Goal: Check status: Check status

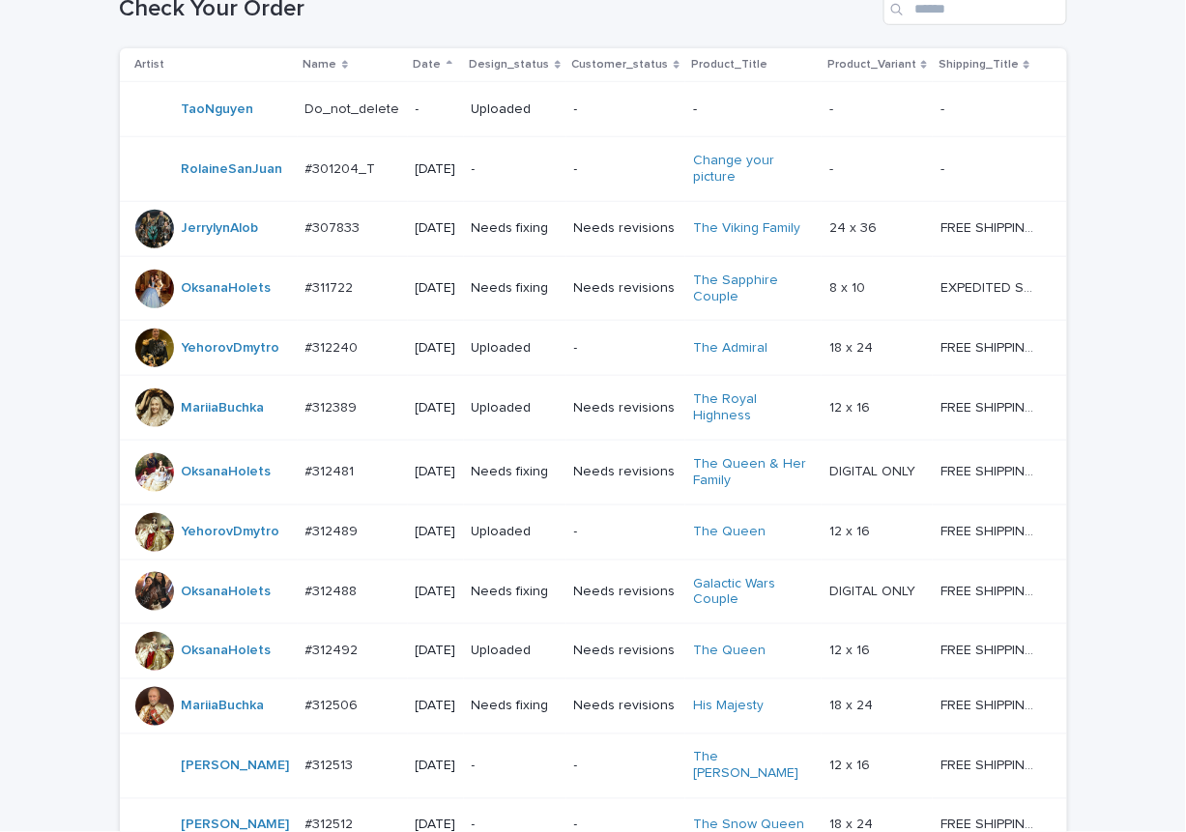
scroll to position [1557, 0]
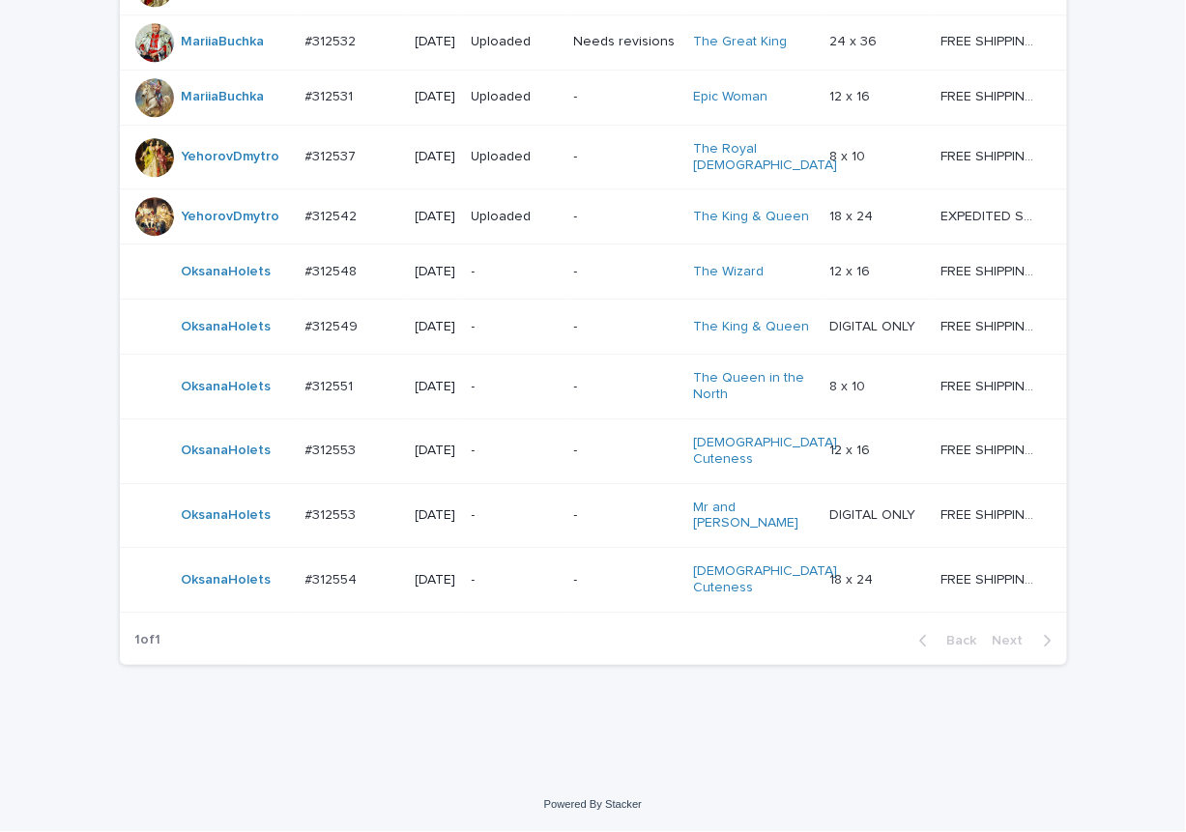
click at [523, 589] on div "-" at bounding box center [515, 580] width 87 height 32
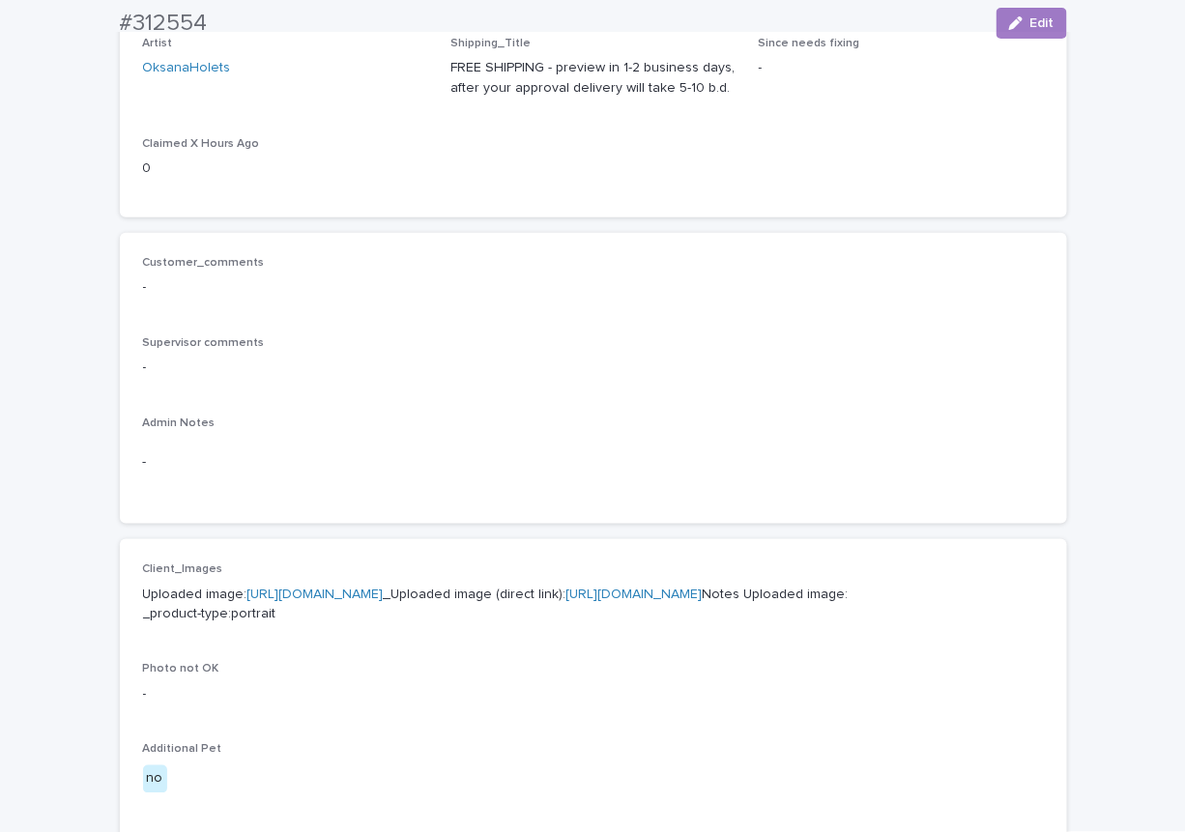
scroll to position [676, 0]
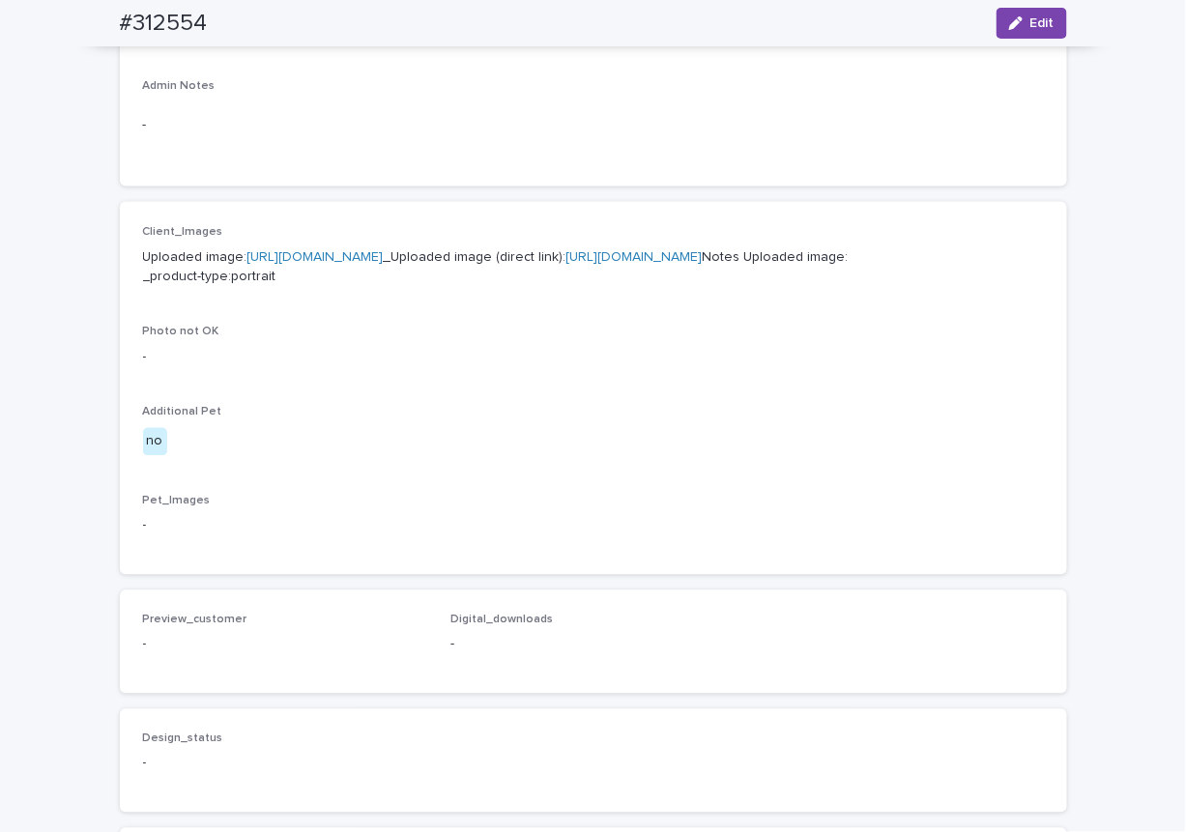
click at [384, 250] on link "https://cdn.shopify.com-uploadkit.app/s/files/1/0033/4807/0511/files/download.h…" at bounding box center [315, 257] width 136 height 14
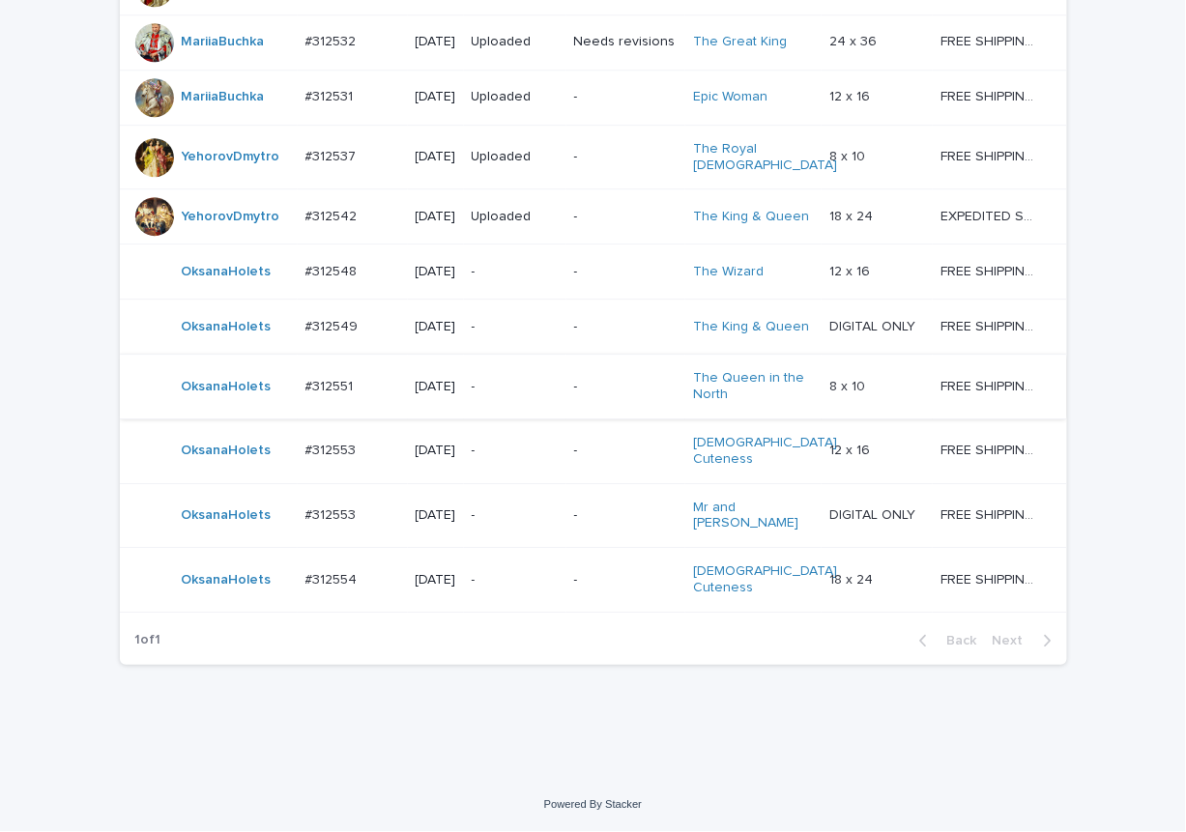
scroll to position [1557, 0]
click at [503, 264] on p "-" at bounding box center [515, 272] width 87 height 16
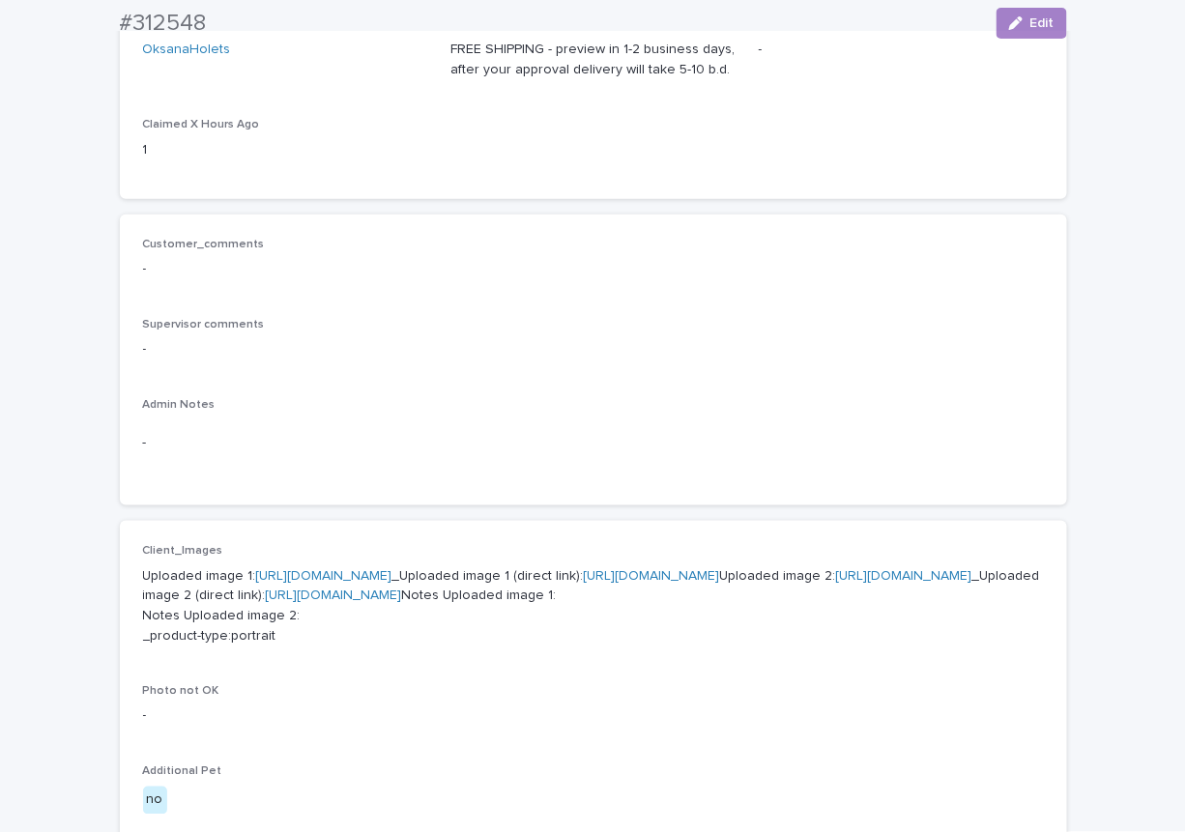
scroll to position [676, 0]
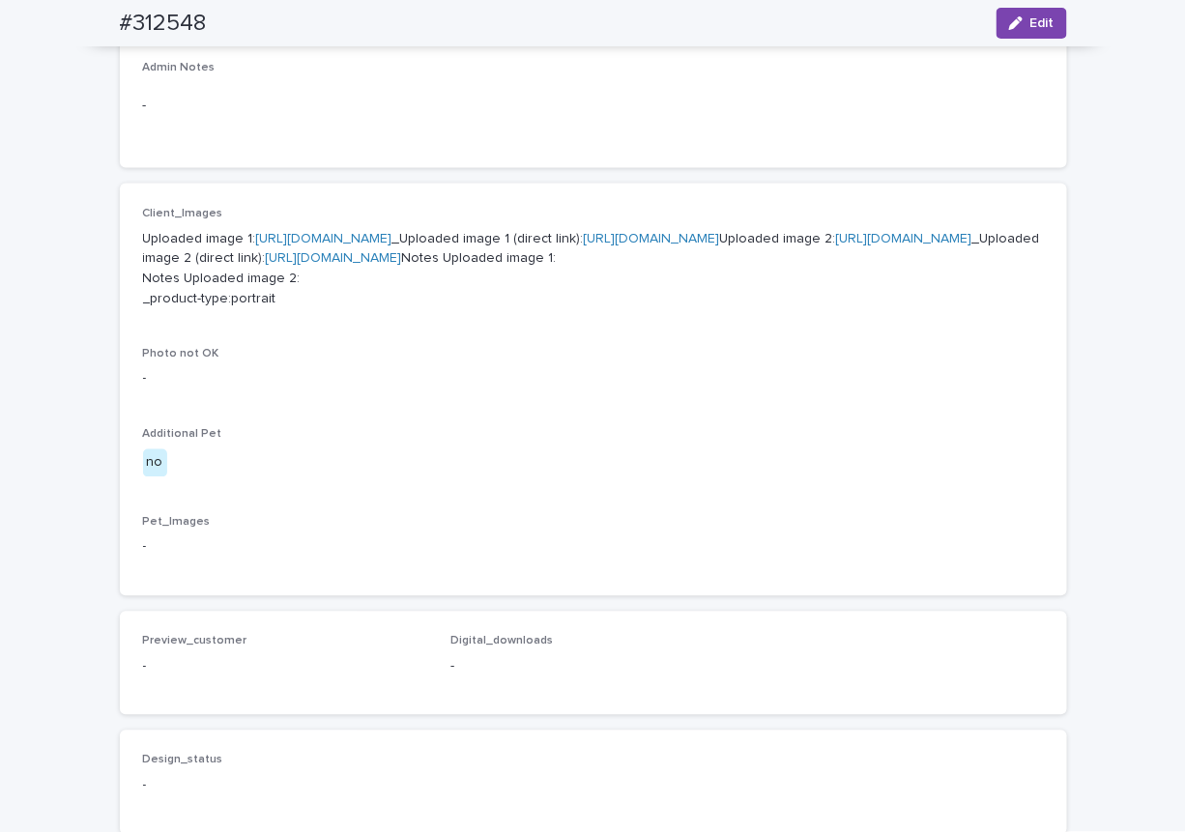
click at [392, 238] on link "https://cdn.shopify.com-uploadkit.app/s/files/1/0033/4807/0511/files/download.h…" at bounding box center [324, 239] width 136 height 14
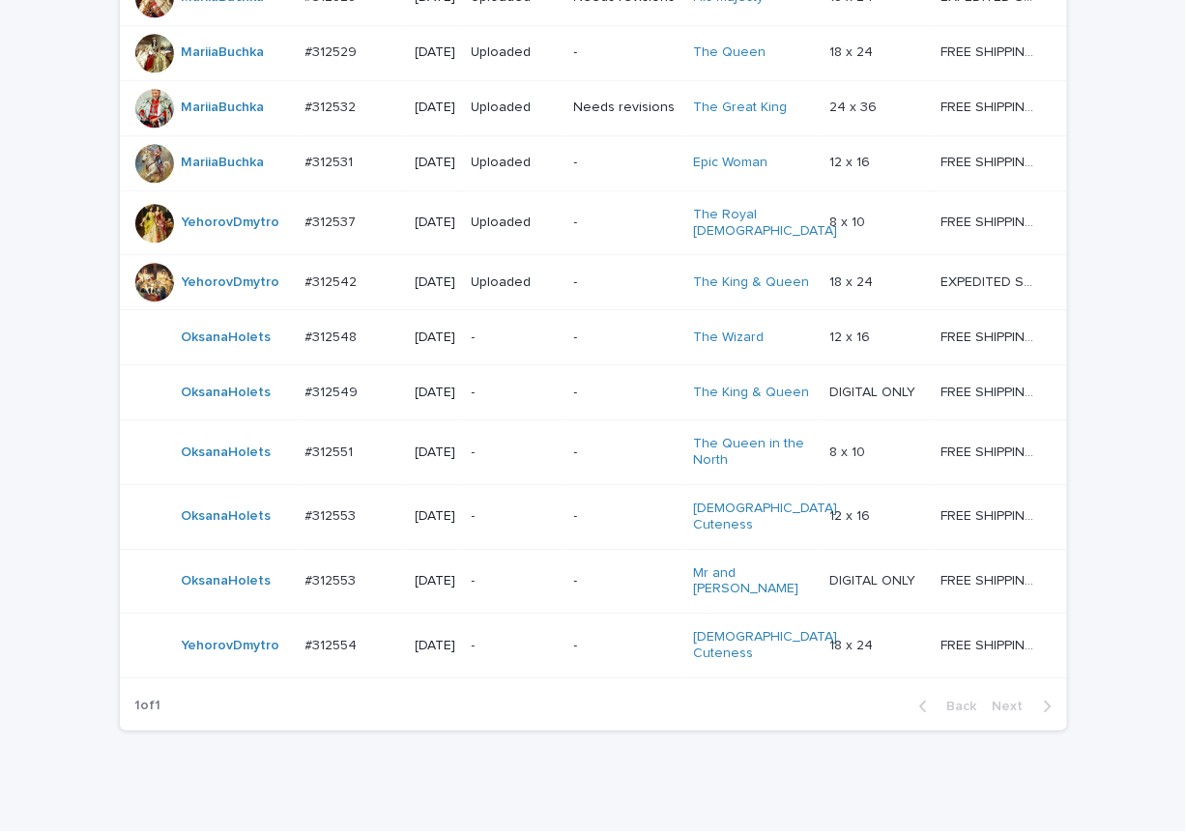
scroll to position [1416, 0]
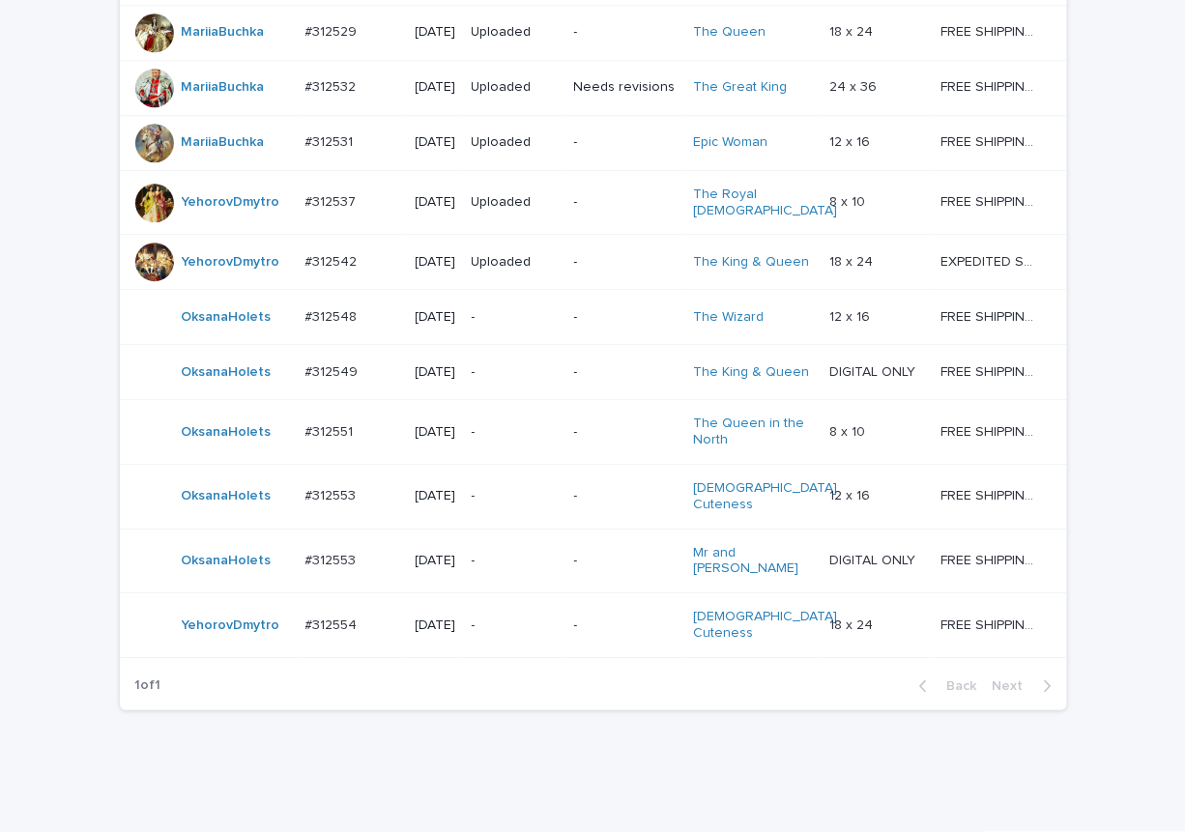
click at [512, 381] on p "-" at bounding box center [515, 372] width 87 height 16
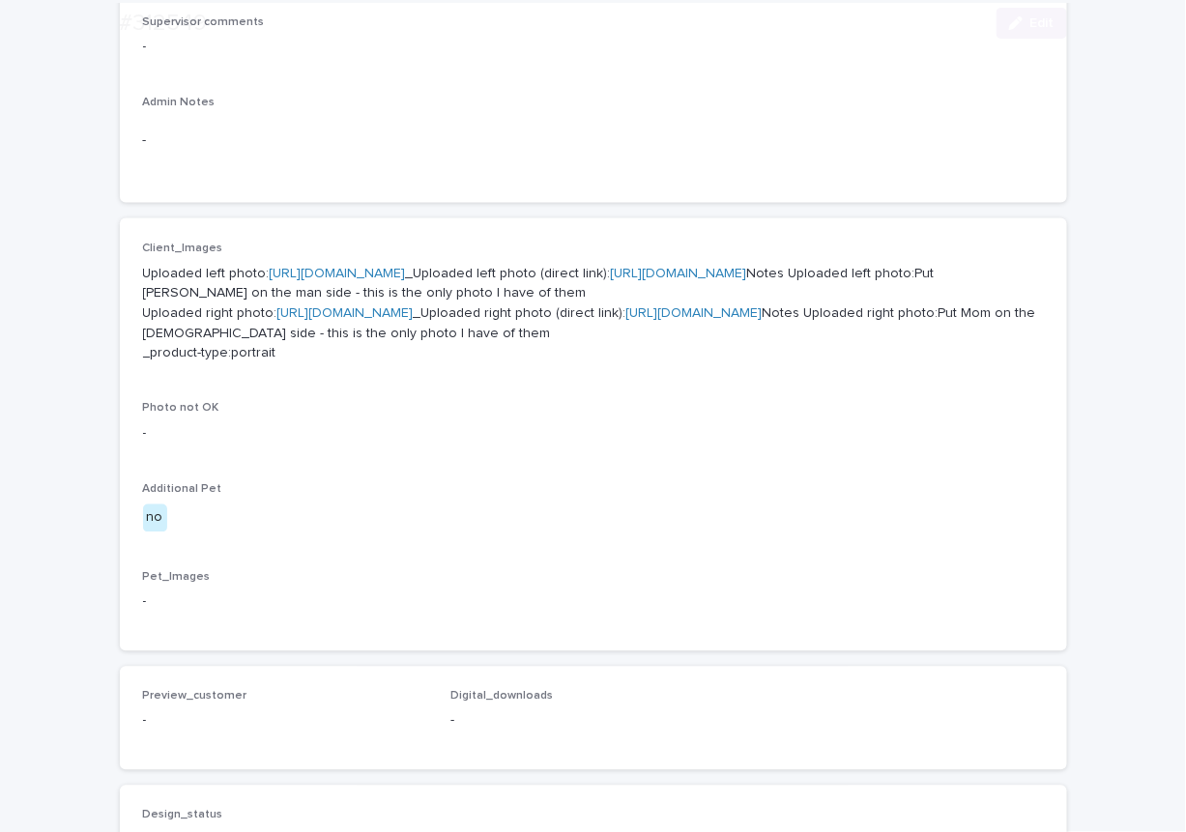
scroll to position [676, 0]
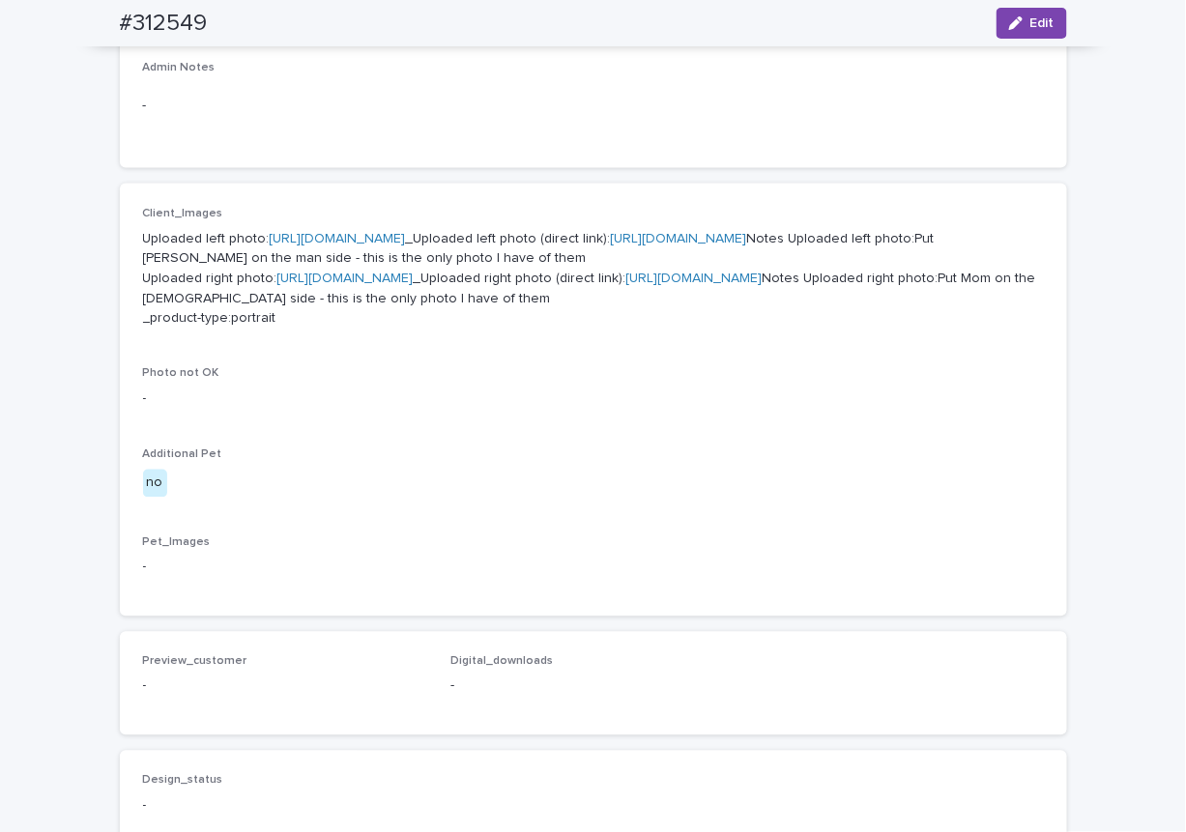
click at [414, 285] on link "https://cdn.shopify.com-uploadkit.app/s/files/1/0033/4807/0511/files/download.h…" at bounding box center [345, 279] width 136 height 14
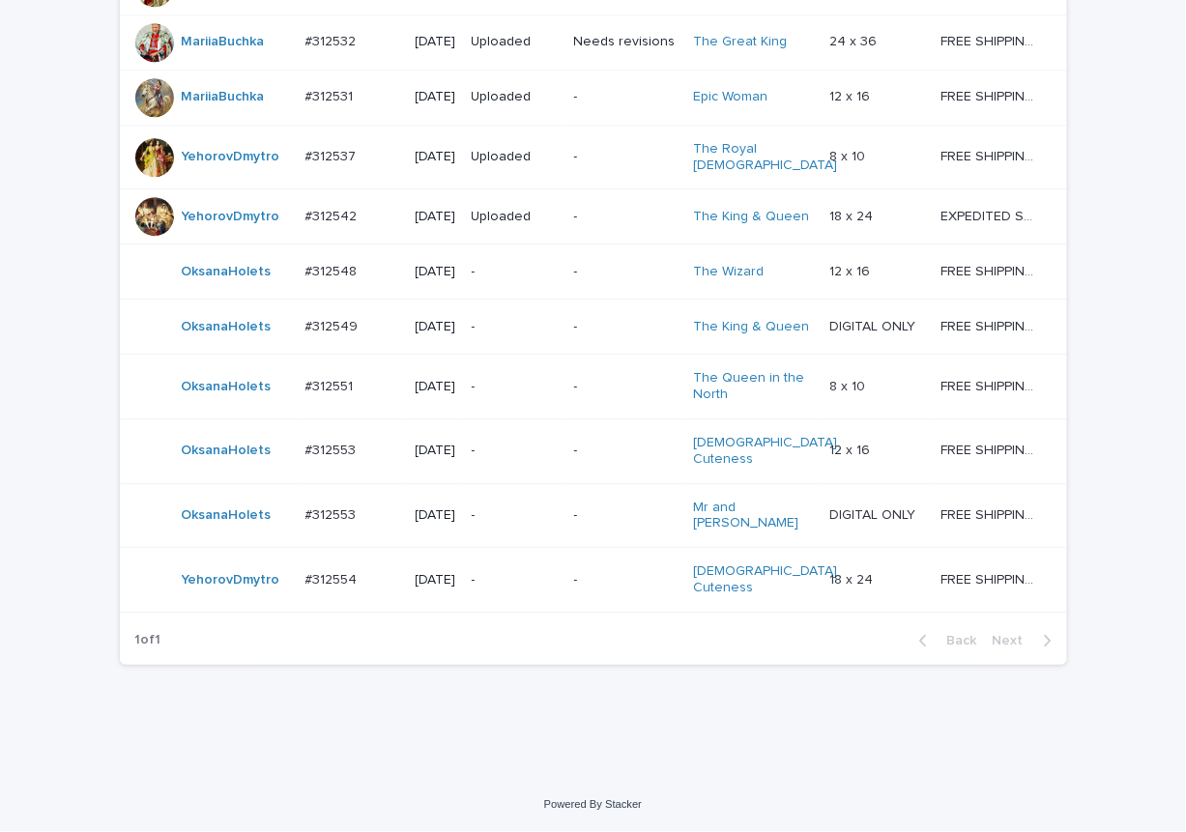
scroll to position [1557, 0]
click at [498, 394] on p "-" at bounding box center [515, 387] width 87 height 16
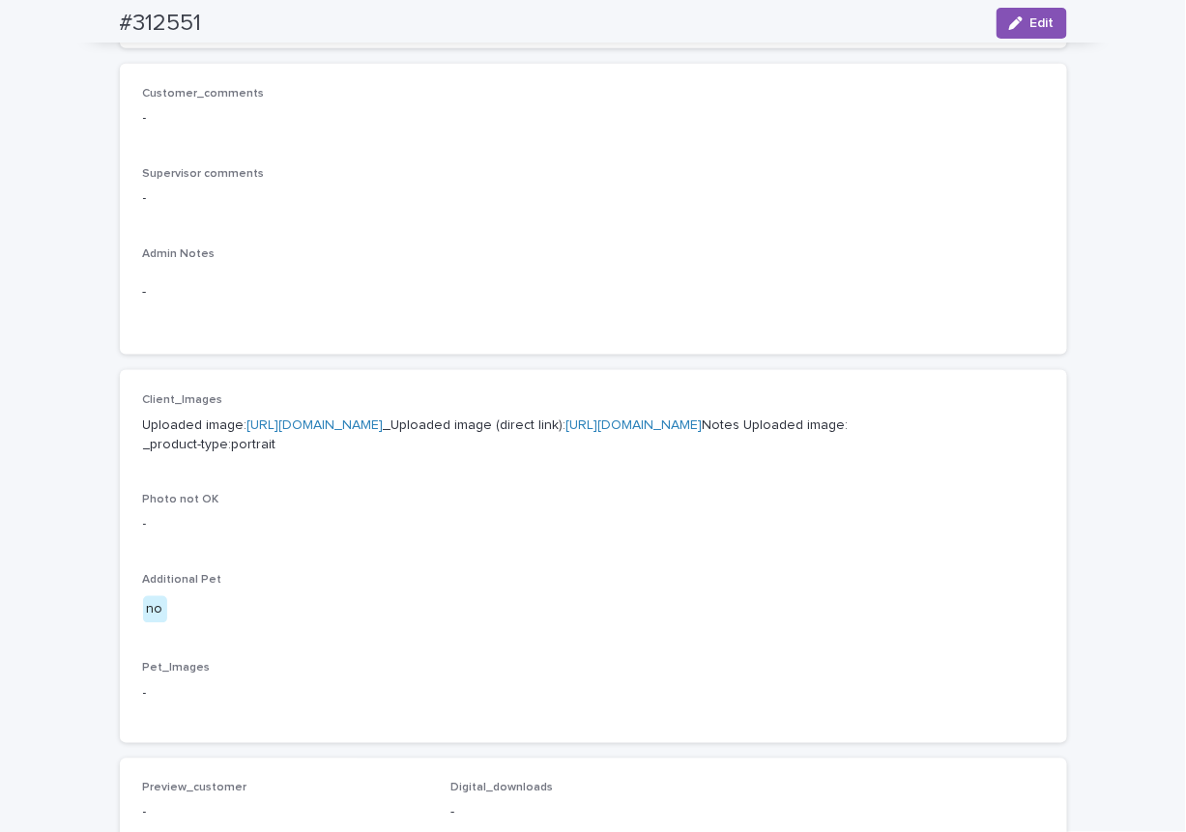
scroll to position [676, 0]
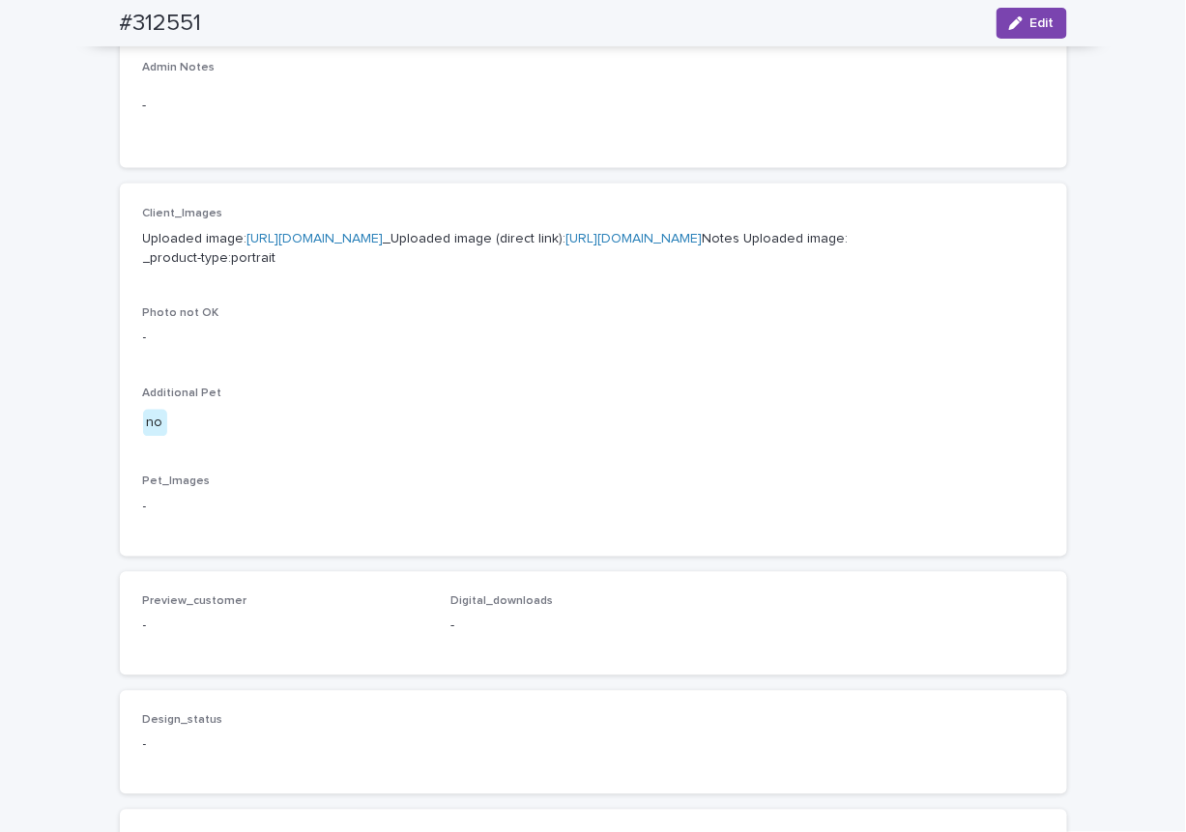
click at [384, 237] on link "https://cdn.shopify.com-uploadkit.app/s/files/1/0033/4807/0511/files/download.h…" at bounding box center [315, 239] width 136 height 14
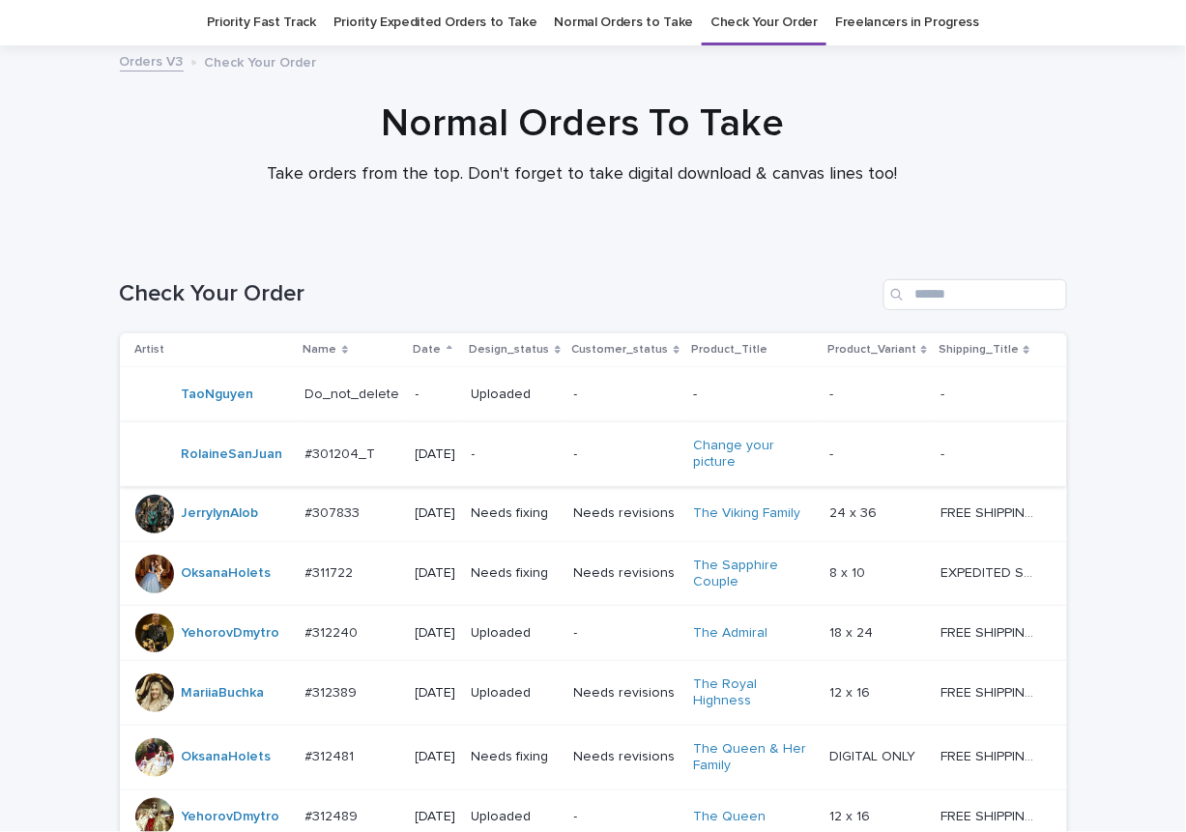
scroll to position [1416, 0]
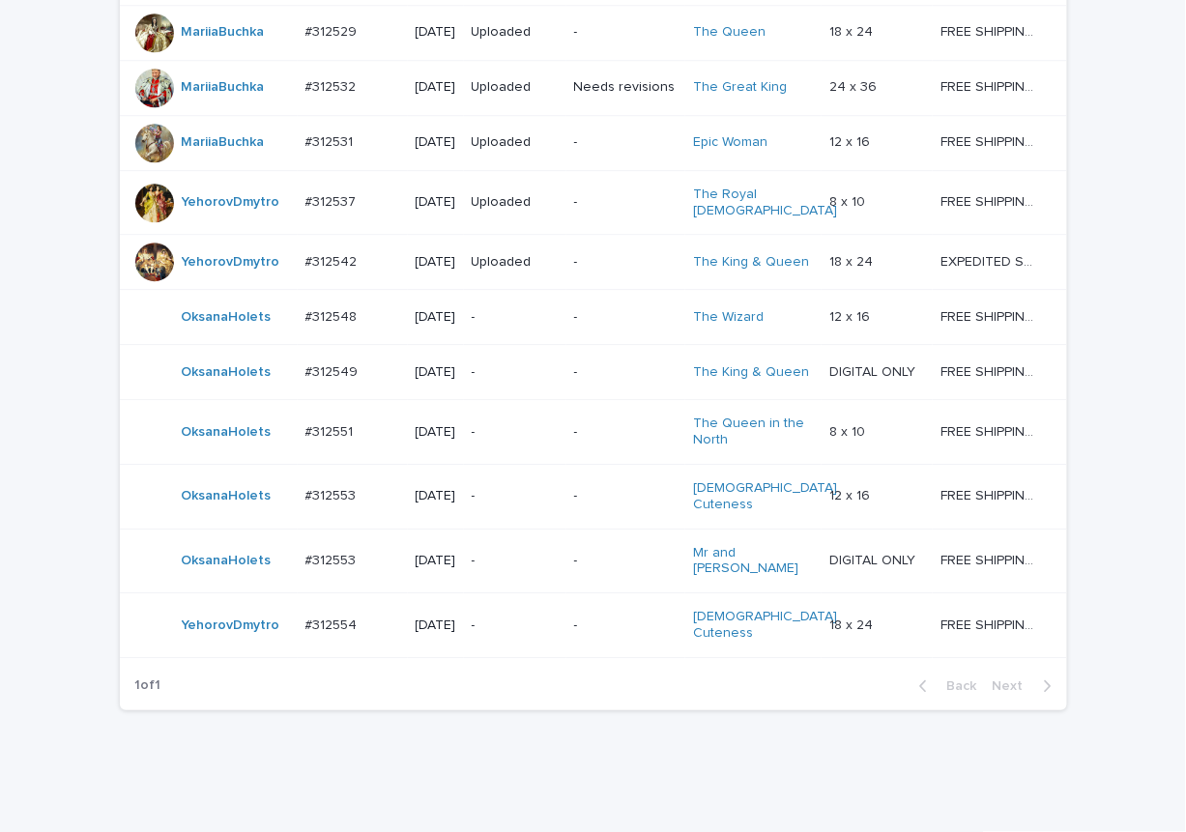
click at [513, 569] on p "-" at bounding box center [515, 561] width 87 height 16
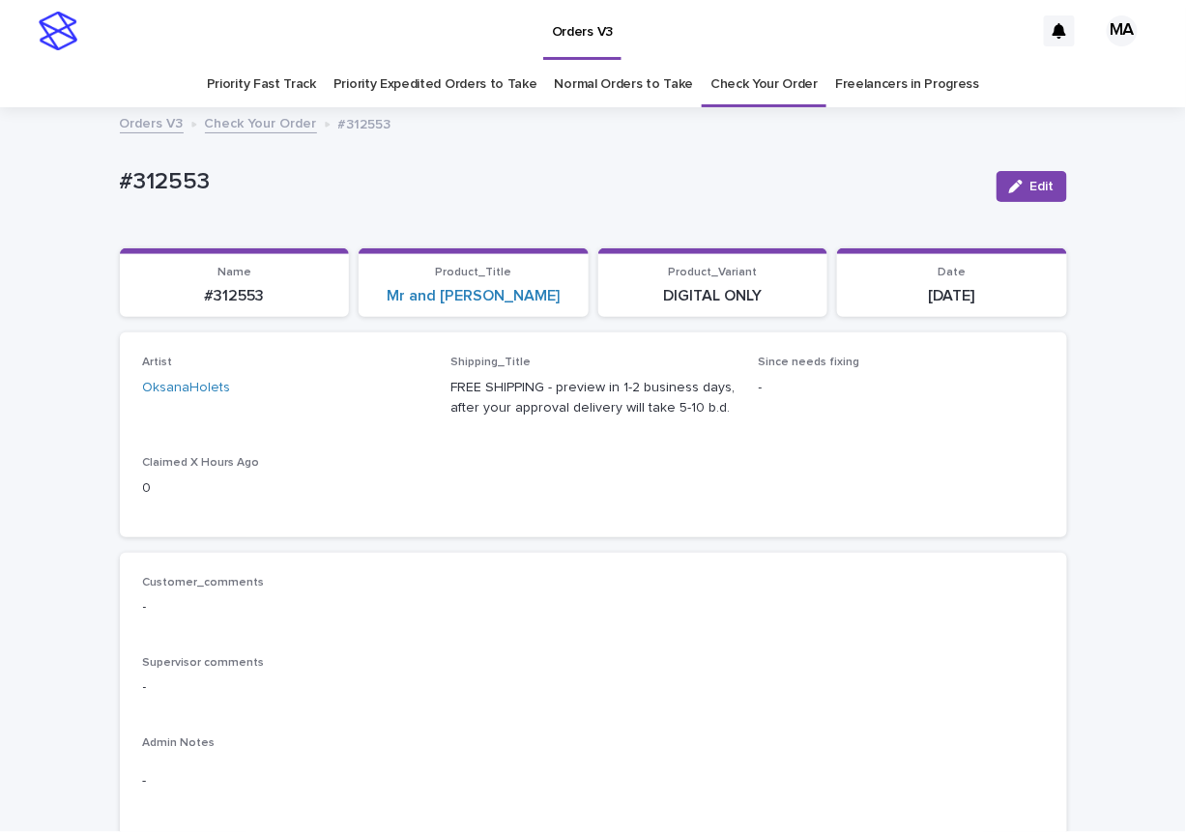
scroll to position [338, 0]
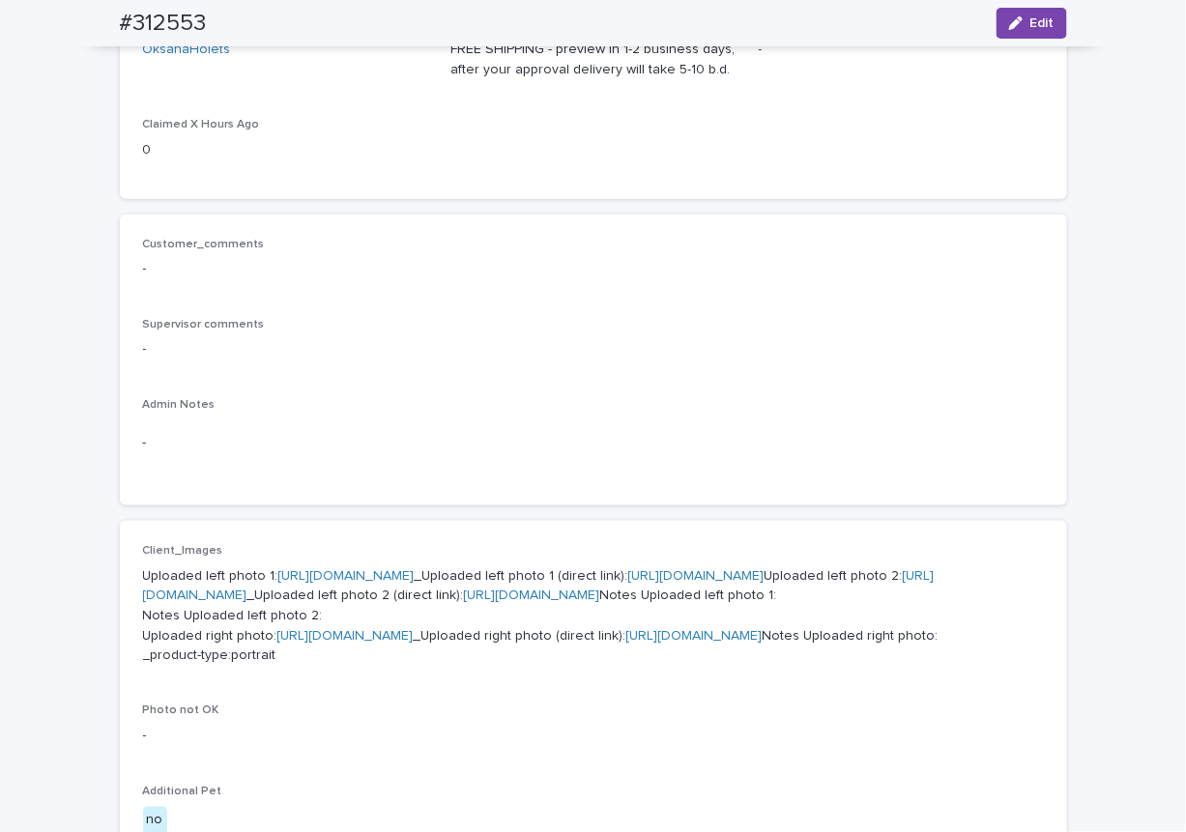
click at [415, 571] on link "https://cdn.shopify.com-uploadkit.app/s/files/1/0033/4807/0511/files/download.h…" at bounding box center [346, 576] width 136 height 14
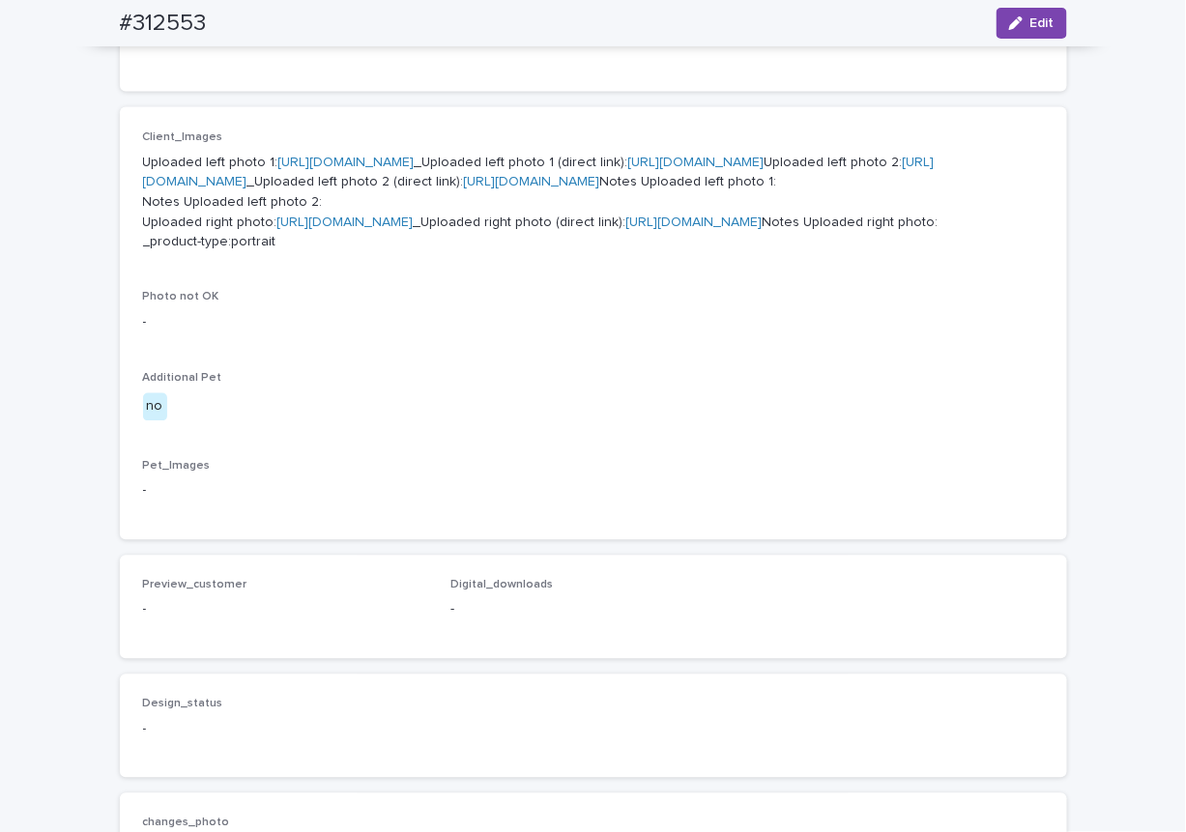
scroll to position [1015, 0]
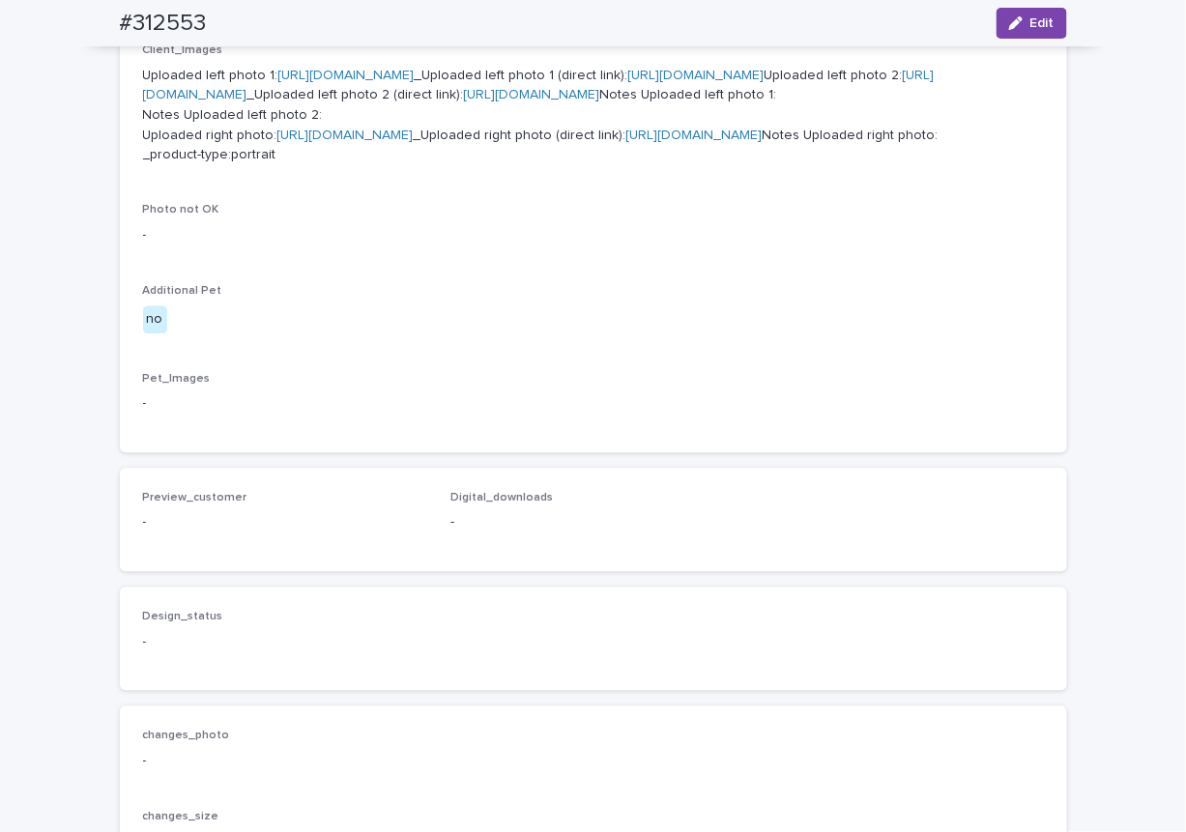
scroll to position [676, 0]
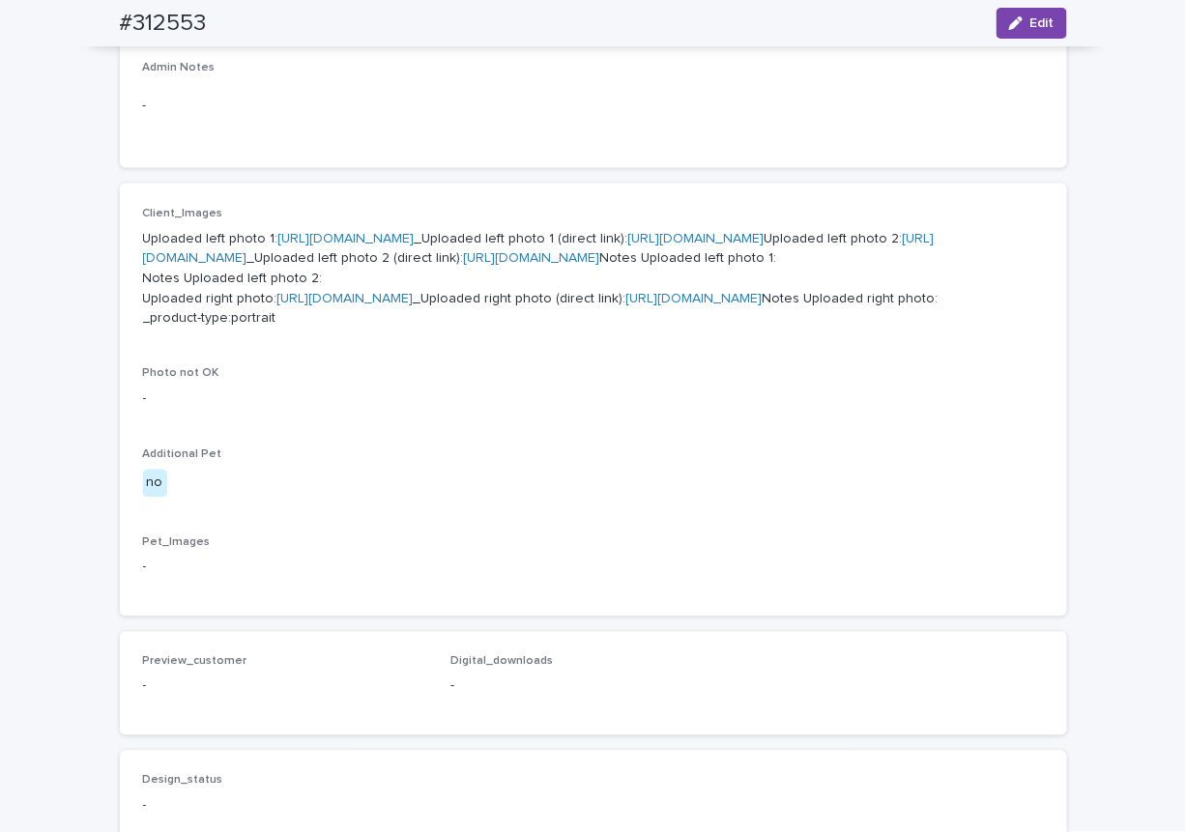
click at [457, 266] on link "https://cdn.shopify.com-uploadkit.app/s/files/1/0033/4807/0511/files/download.h…" at bounding box center [538, 249] width 791 height 34
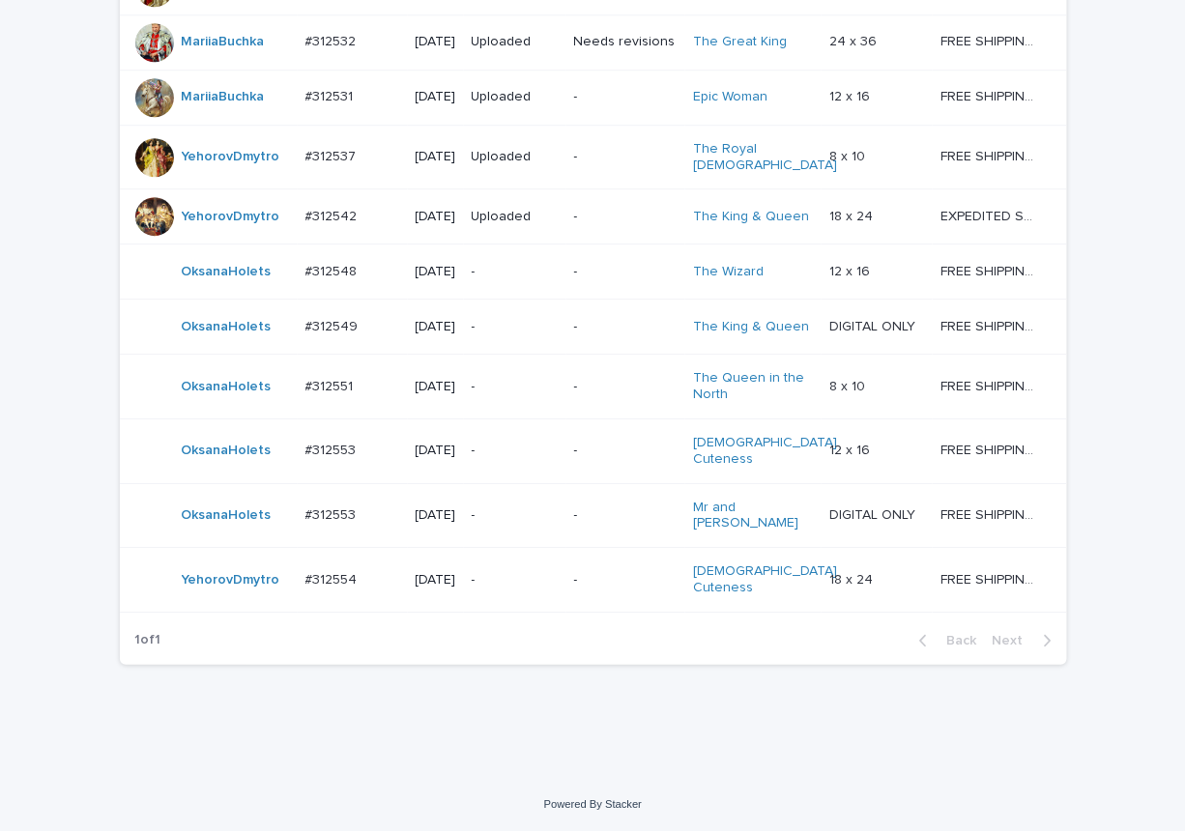
scroll to position [1557, 0]
click at [507, 455] on p "-" at bounding box center [515, 451] width 87 height 16
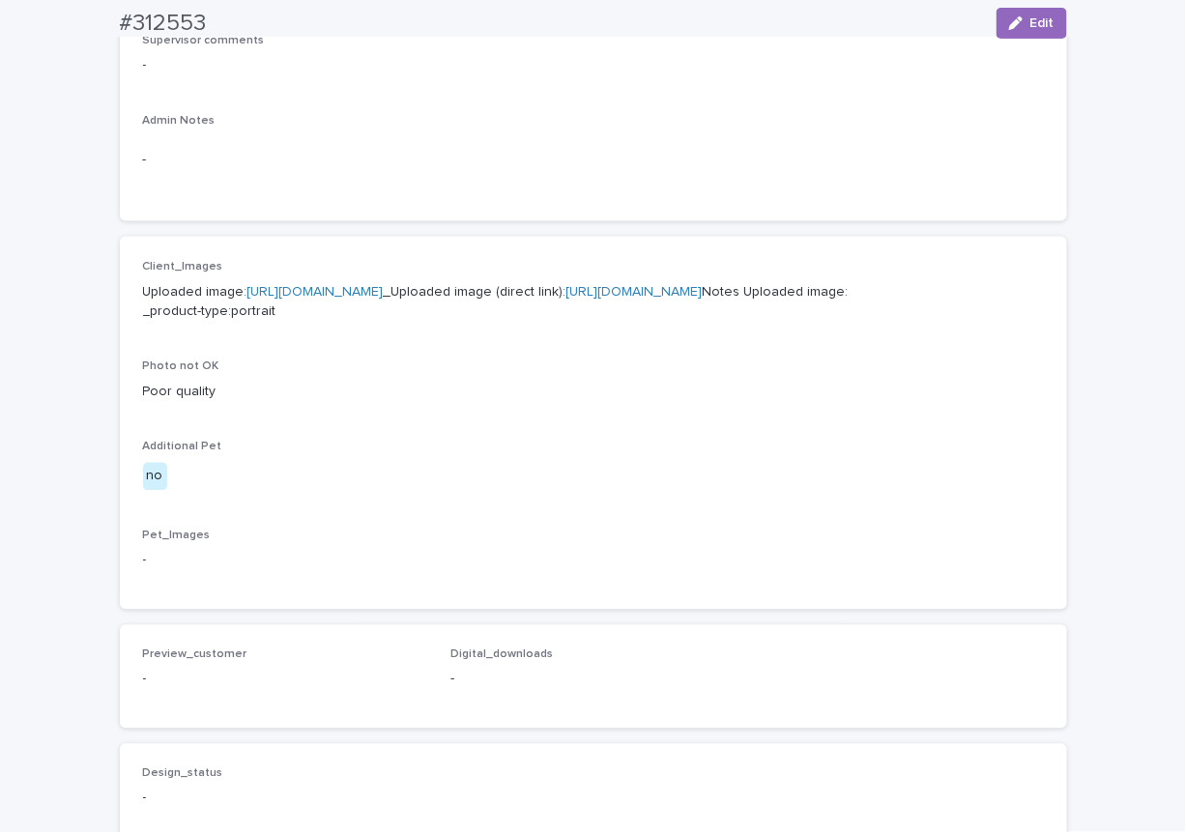
scroll to position [676, 0]
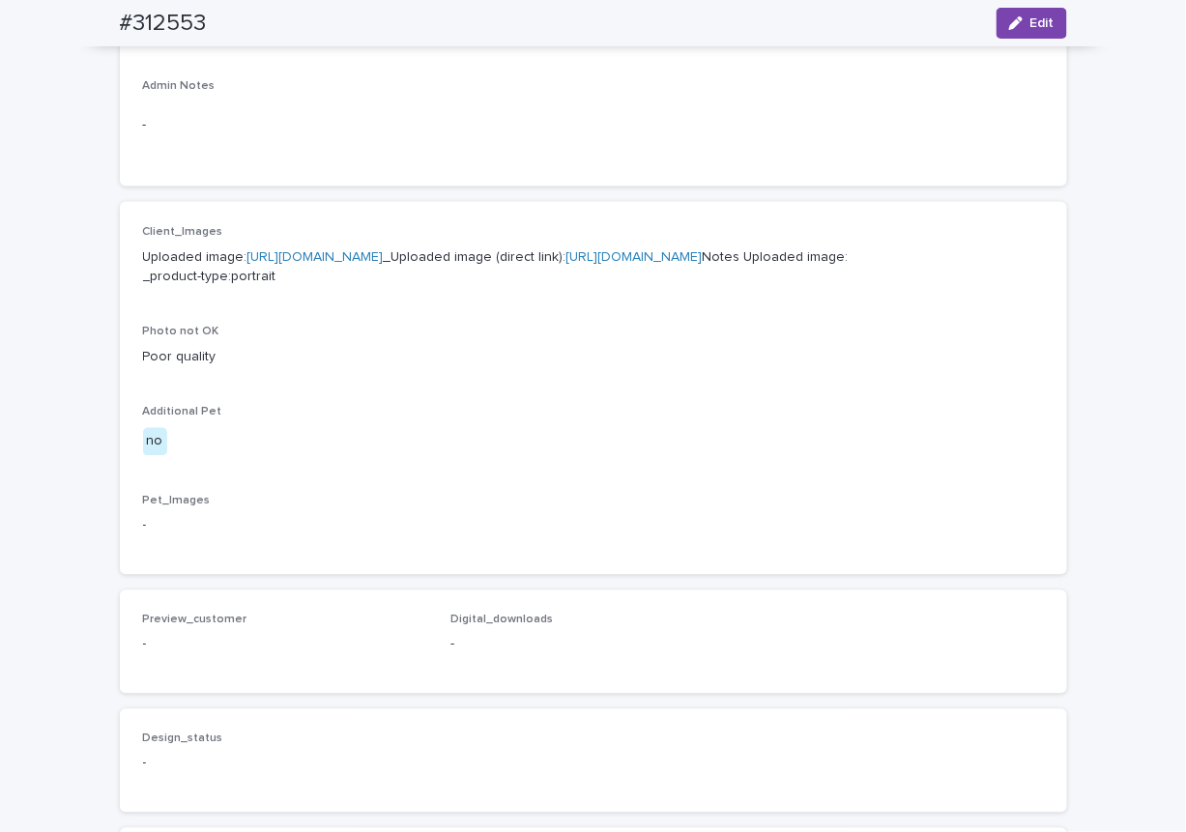
click at [384, 250] on link "https://cdn.shopify.com-uploadkit.app/s/files/1/0033/4807/0511/files/download.h…" at bounding box center [315, 257] width 136 height 14
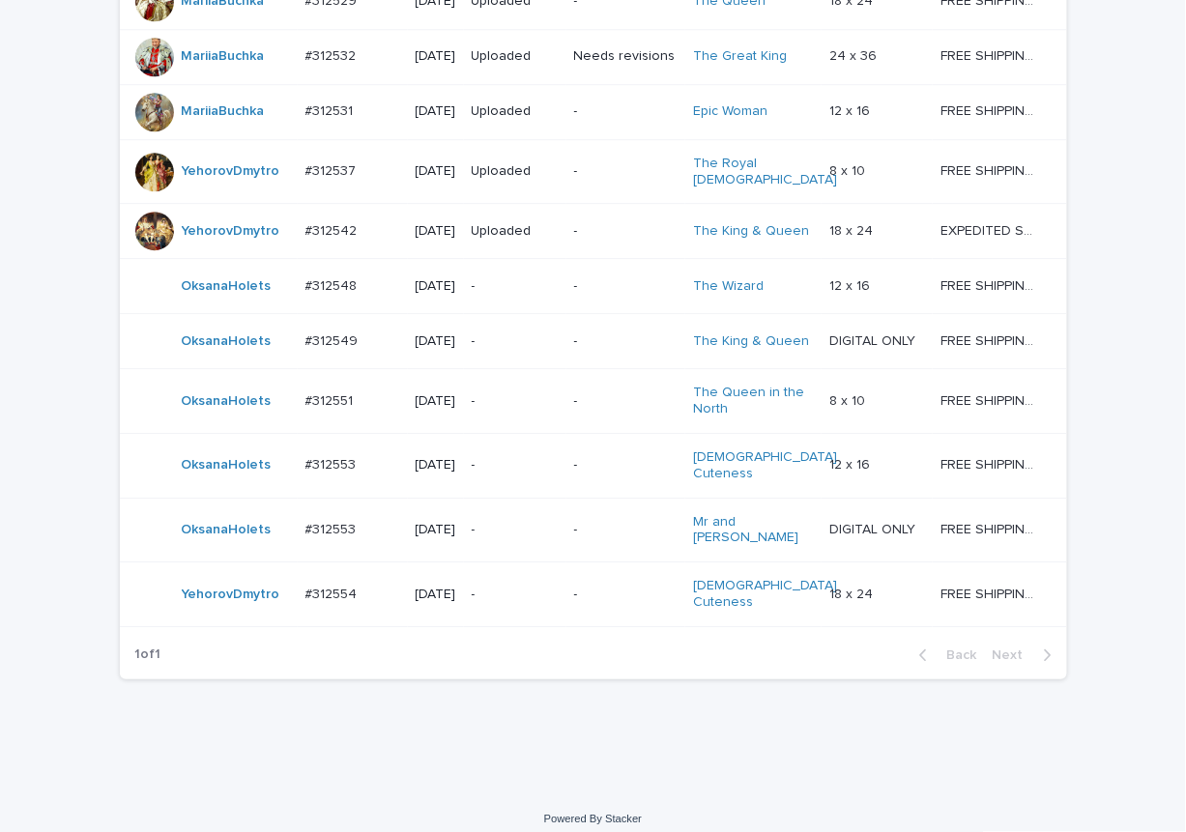
scroll to position [1557, 0]
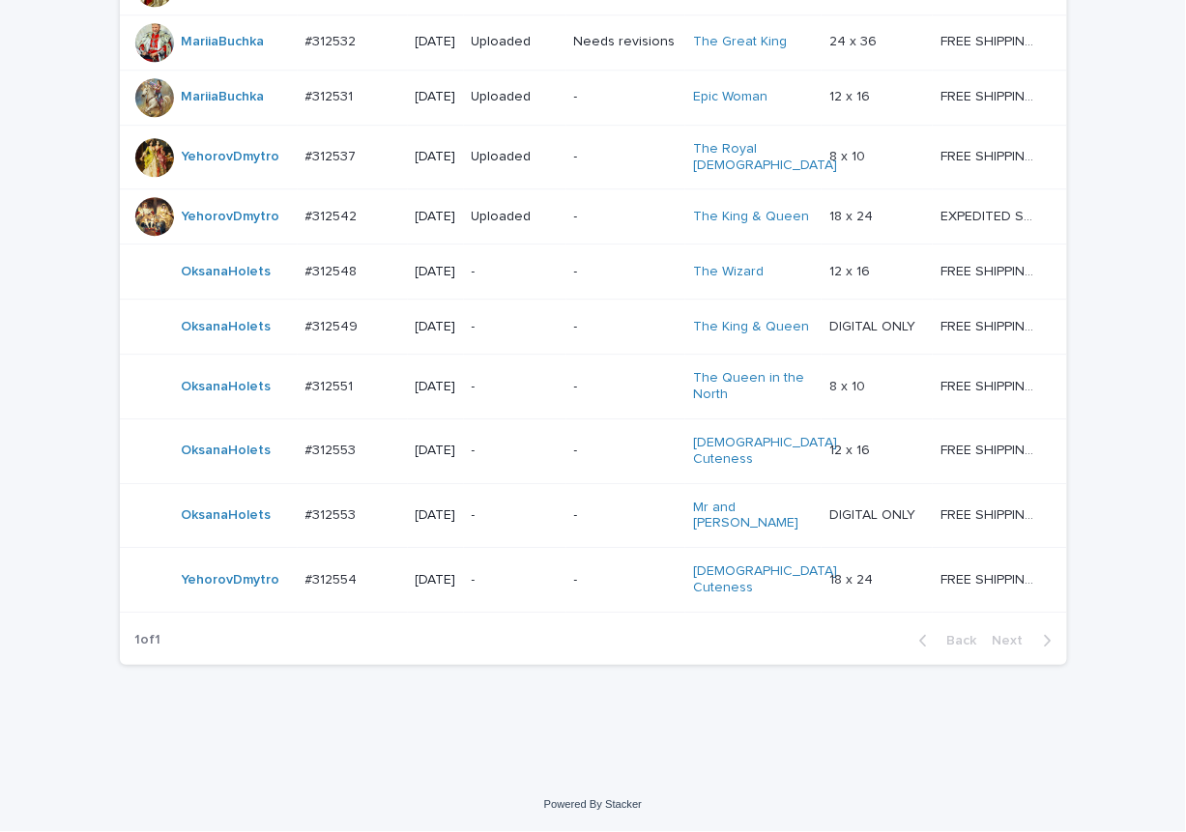
click at [504, 453] on p "-" at bounding box center [515, 451] width 87 height 16
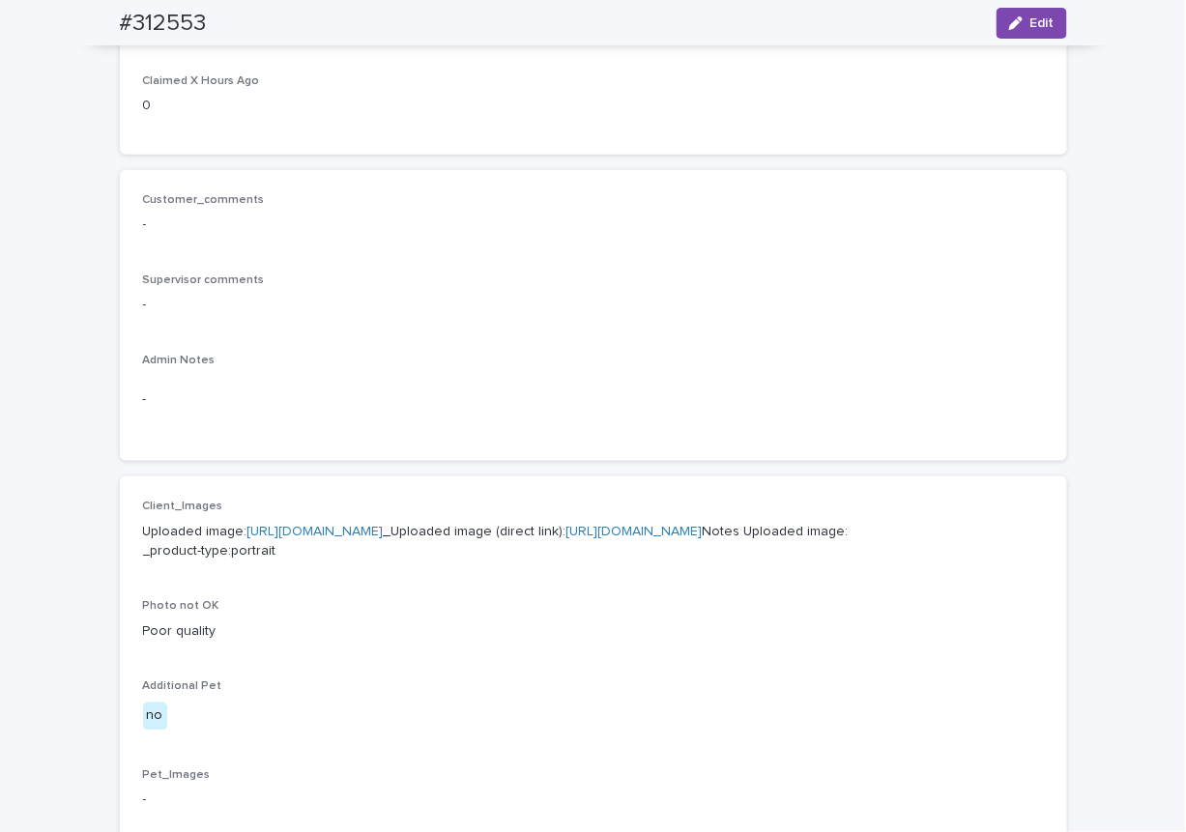
scroll to position [738, 0]
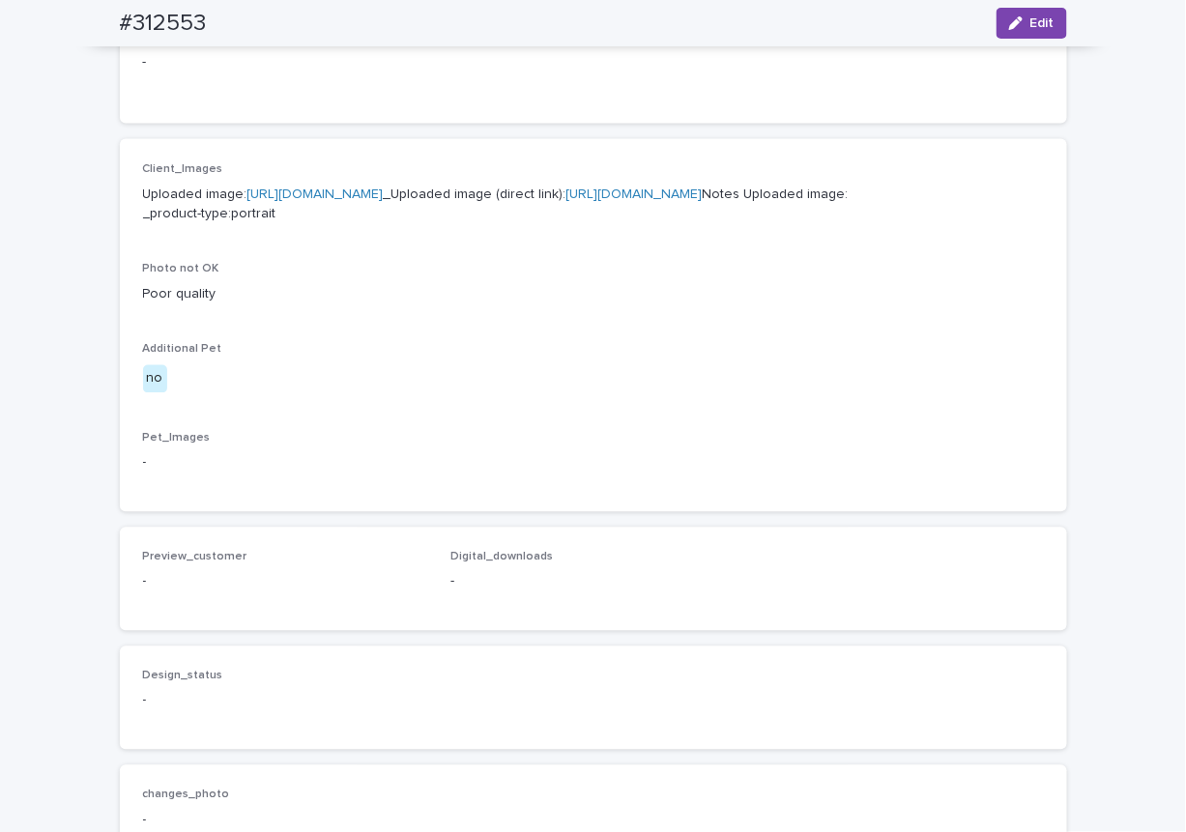
click at [384, 187] on link "https://cdn.shopify.com-uploadkit.app/s/files/1/0033/4807/0511/files/download.h…" at bounding box center [315, 194] width 136 height 14
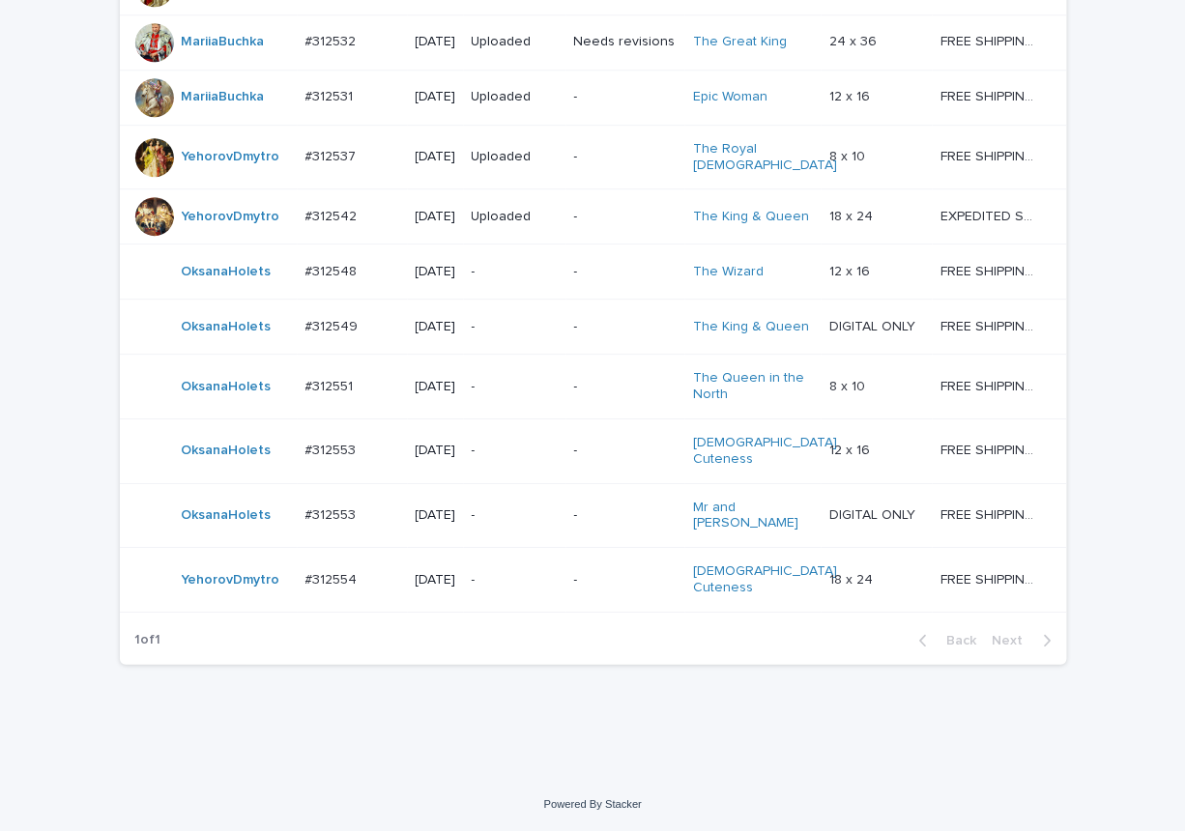
scroll to position [1557, 0]
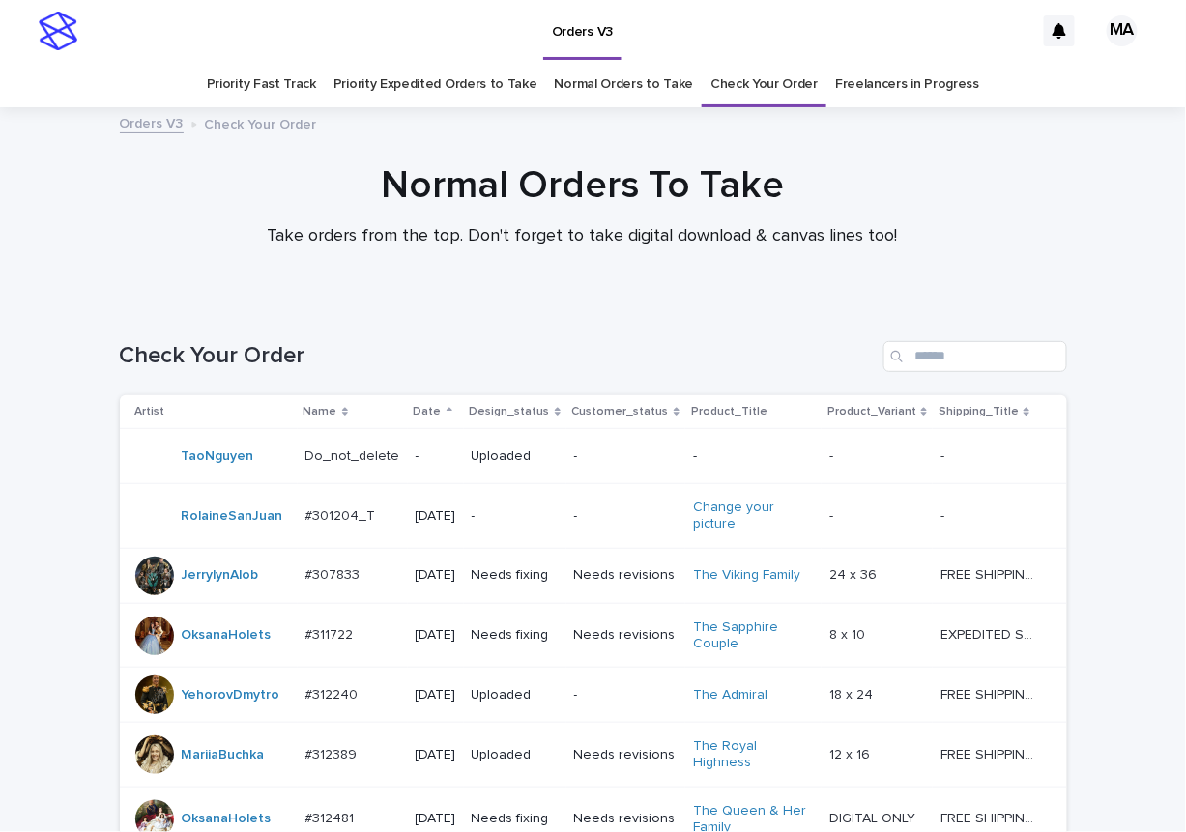
scroll to position [1557, 0]
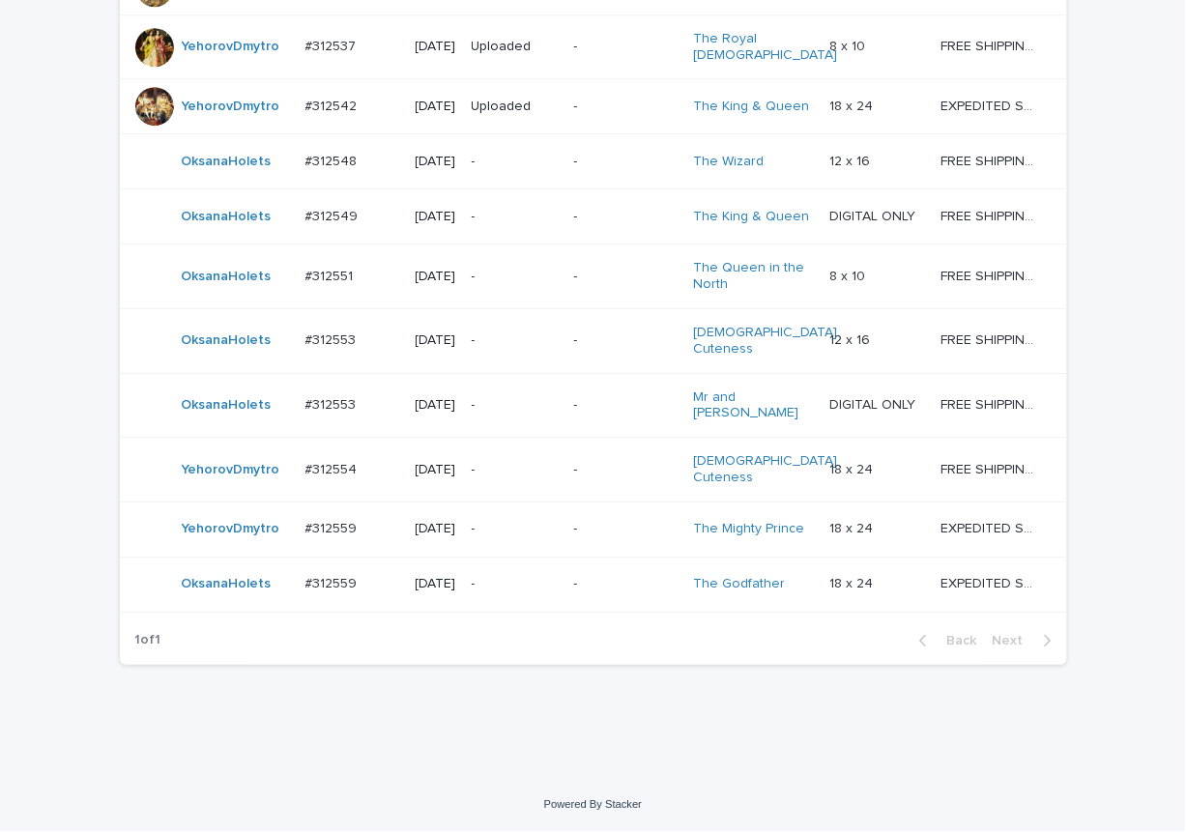
scroll to position [1685, 0]
